Goal: Navigation & Orientation: Go to known website

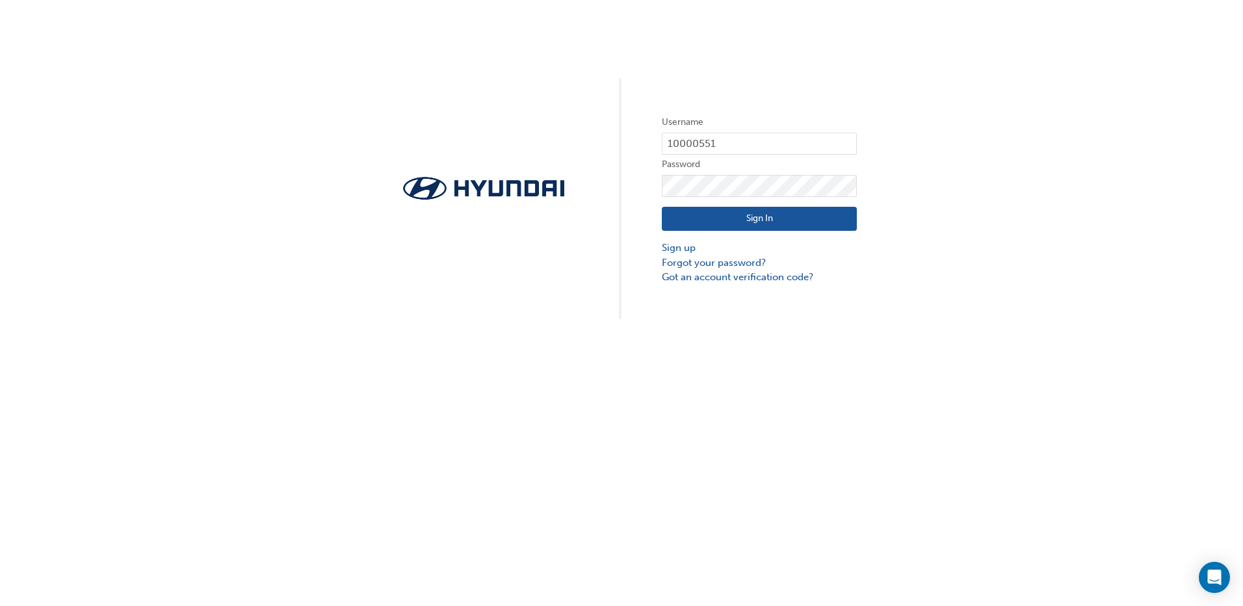
drag, startPoint x: 749, startPoint y: 218, endPoint x: 734, endPoint y: 218, distance: 15.0
click at [749, 218] on button "Sign In" at bounding box center [759, 219] width 195 height 25
